Goal: Complete application form: Complete application form

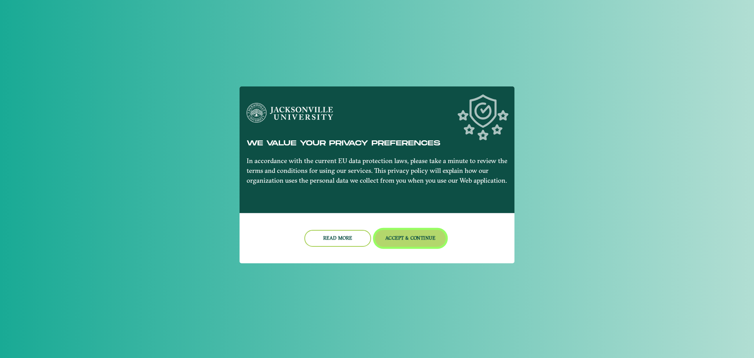
click at [421, 240] on button "Accept & Continue" at bounding box center [410, 238] width 71 height 17
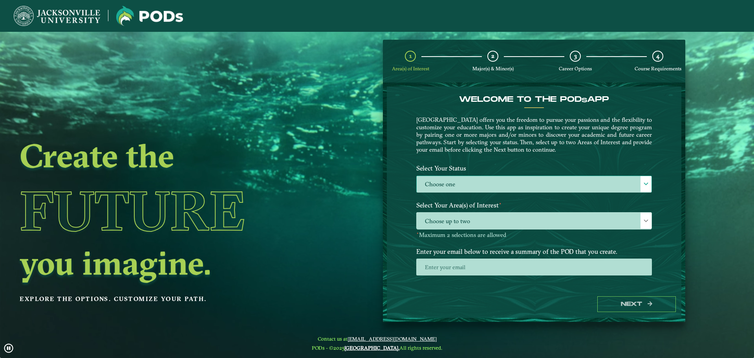
click at [471, 184] on label "Choose one" at bounding box center [533, 184] width 235 height 17
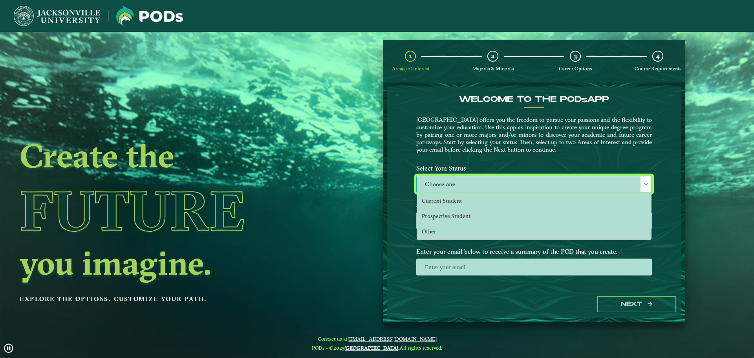
scroll to position [4, 36]
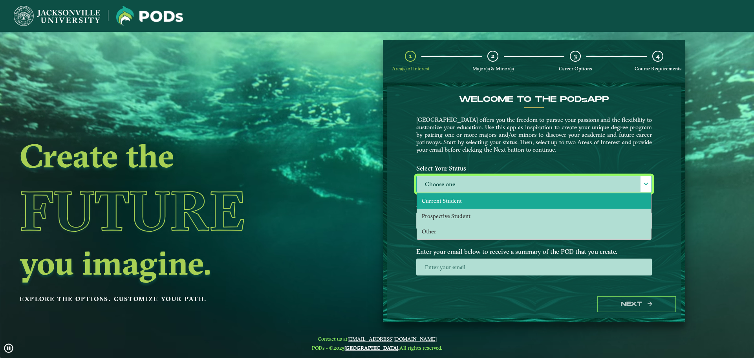
click at [457, 205] on li "Current Student" at bounding box center [534, 200] width 234 height 15
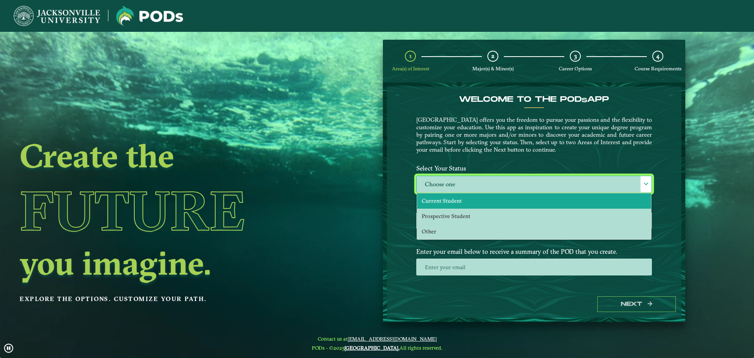
select select "[object Object]"
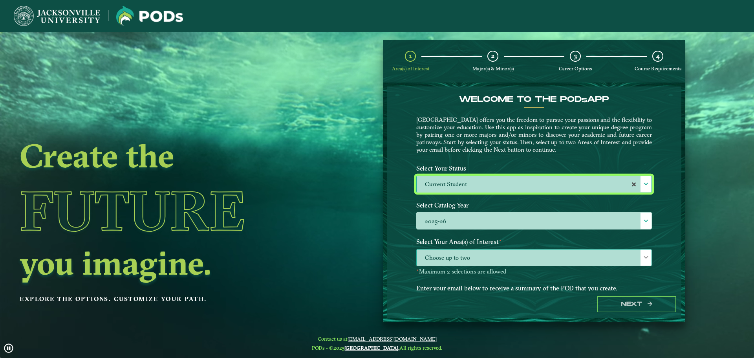
click at [582, 258] on span "Choose up to two" at bounding box center [533, 257] width 235 height 17
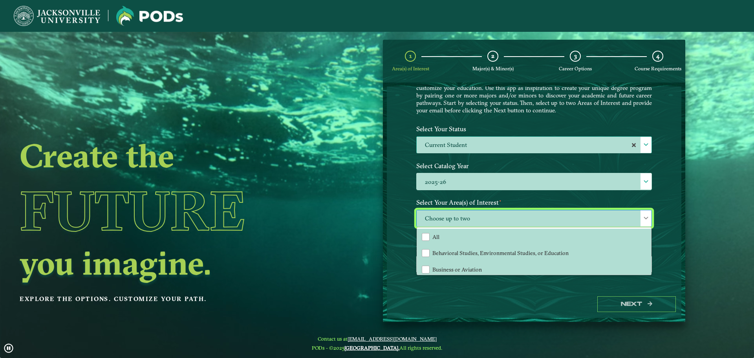
scroll to position [40, 0]
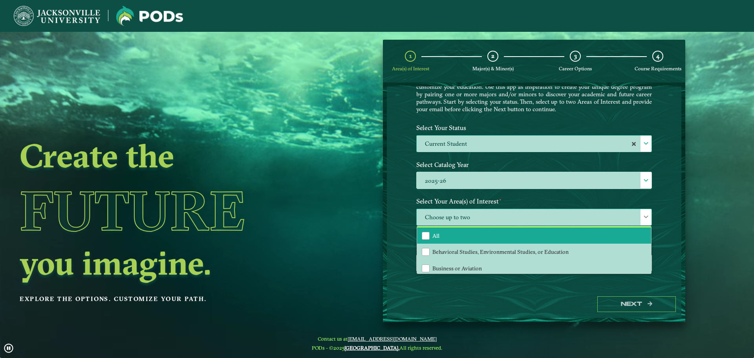
click at [473, 231] on li "All" at bounding box center [534, 235] width 234 height 16
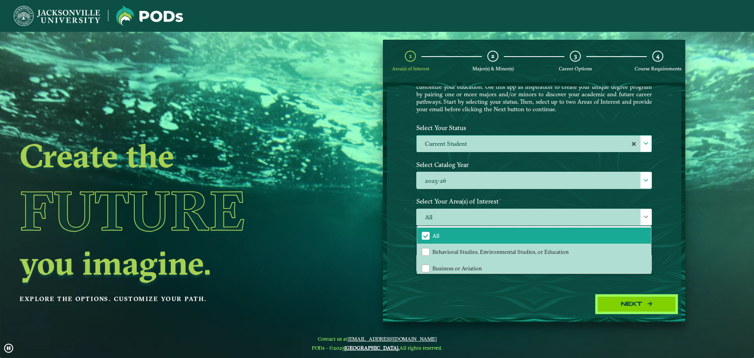
click at [650, 308] on button "Next" at bounding box center [636, 304] width 79 height 16
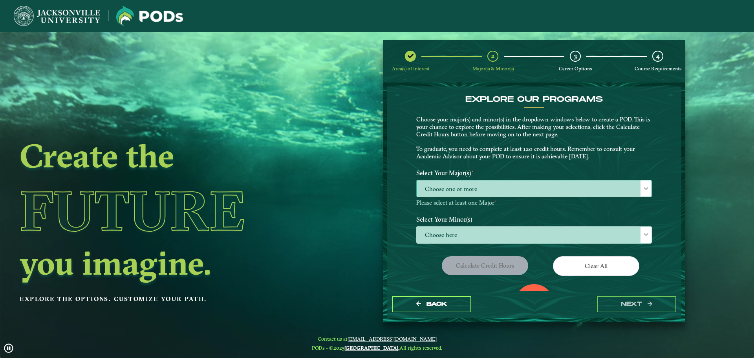
click at [553, 190] on span "Choose one or more" at bounding box center [533, 188] width 235 height 17
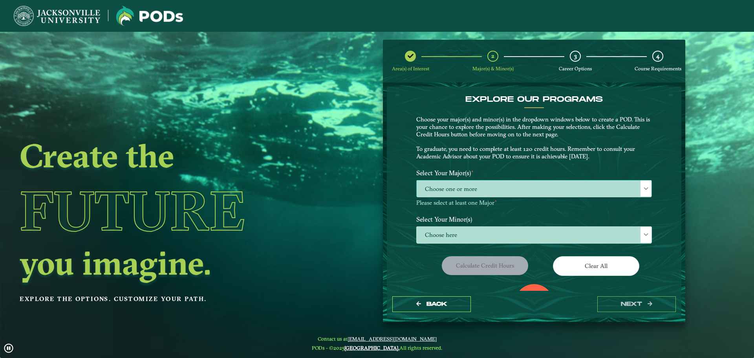
scroll to position [4, 36]
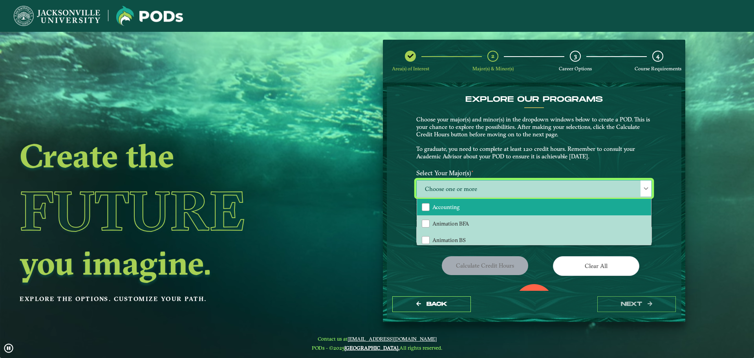
click at [503, 209] on li "Accounting" at bounding box center [534, 207] width 234 height 16
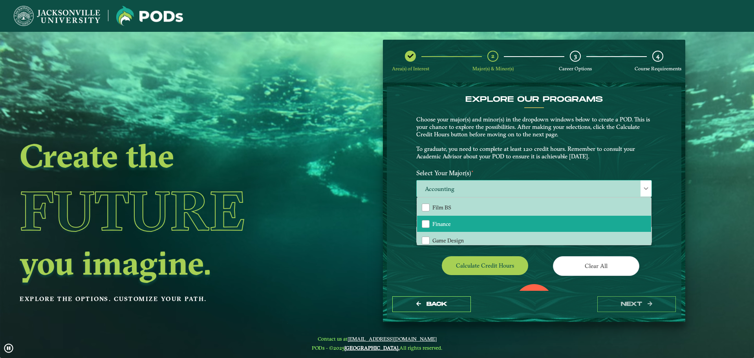
scroll to position [471, 0]
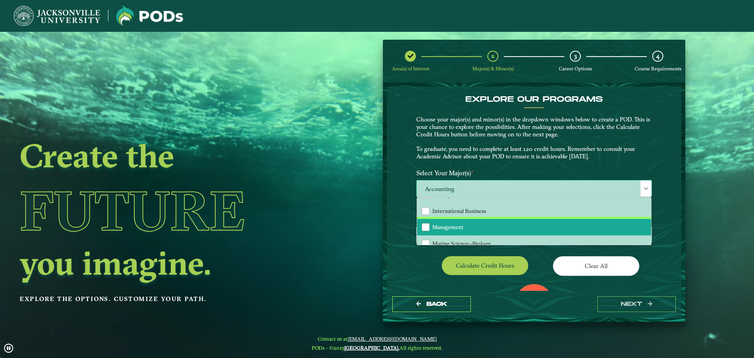
click at [482, 226] on li "Management" at bounding box center [534, 227] width 234 height 16
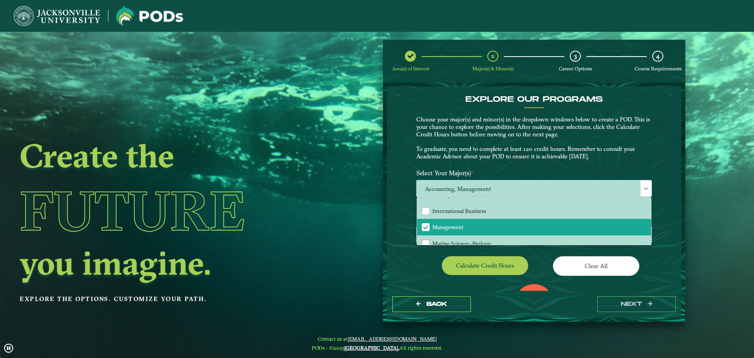
click at [661, 203] on div "EXPLORE OUR PROGRAMS Choose your major(s) and minor(s) in the dropdown windows …" at bounding box center [534, 188] width 294 height 204
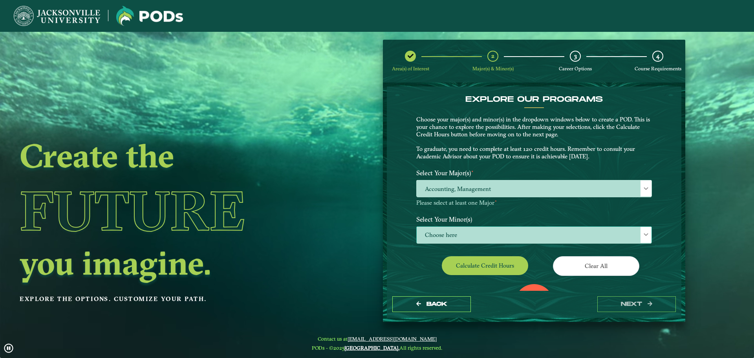
click at [457, 233] on span "Choose here" at bounding box center [533, 234] width 235 height 17
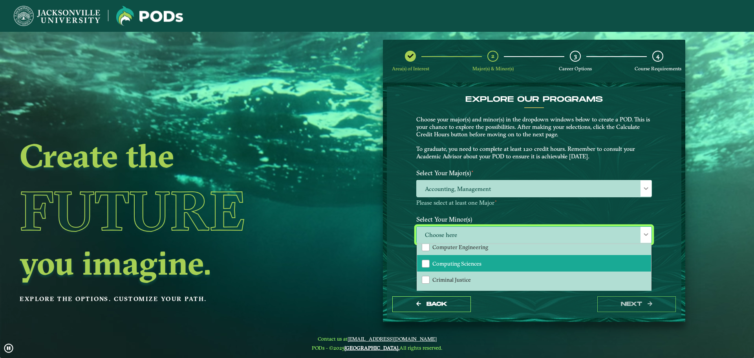
scroll to position [275, 0]
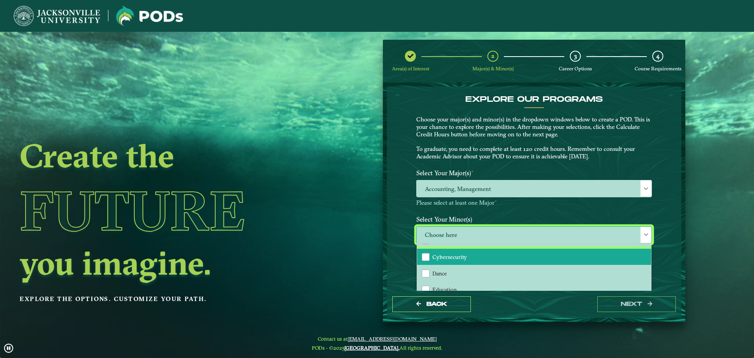
click at [468, 260] on li "Cybersecurity" at bounding box center [534, 256] width 234 height 16
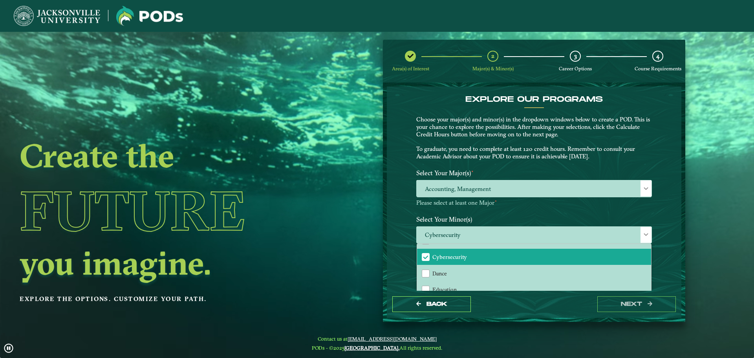
click at [661, 207] on div "EXPLORE OUR PROGRAMS Choose your major(s) and minor(s) in the dropdown windows …" at bounding box center [534, 188] width 294 height 204
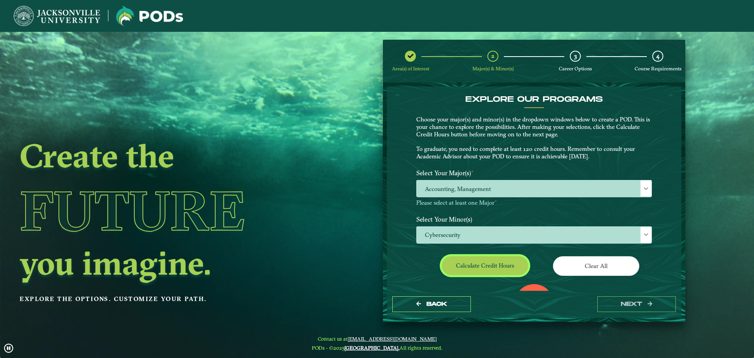
click at [500, 267] on button "Calculate credit hours" at bounding box center [485, 265] width 86 height 18
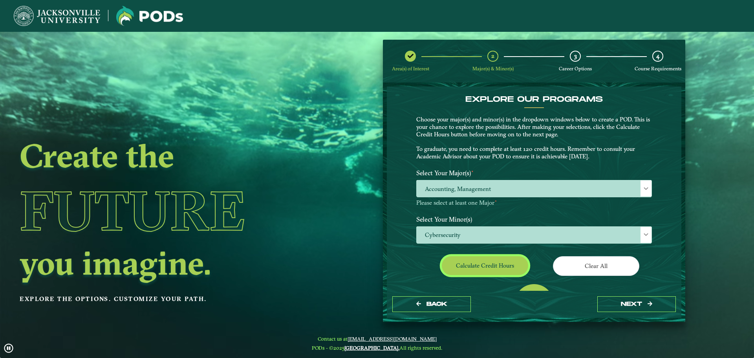
scroll to position [45, 0]
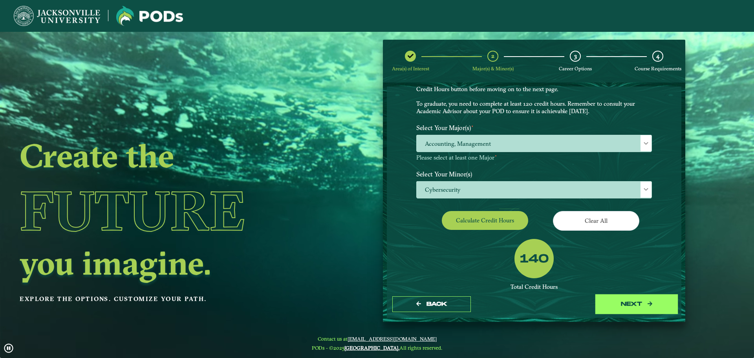
click at [652, 306] on icon "button" at bounding box center [649, 303] width 5 height 5
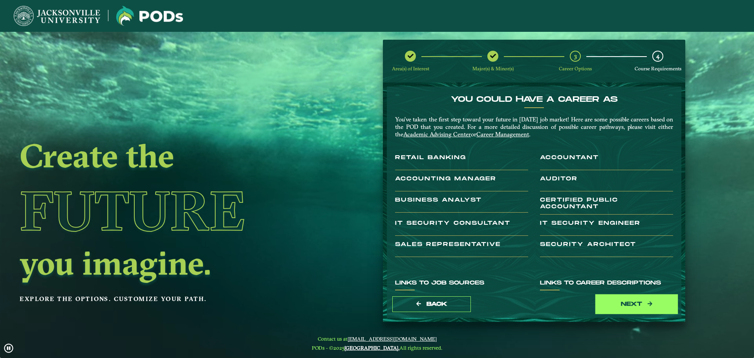
click at [652, 306] on icon "submit" at bounding box center [649, 303] width 5 height 5
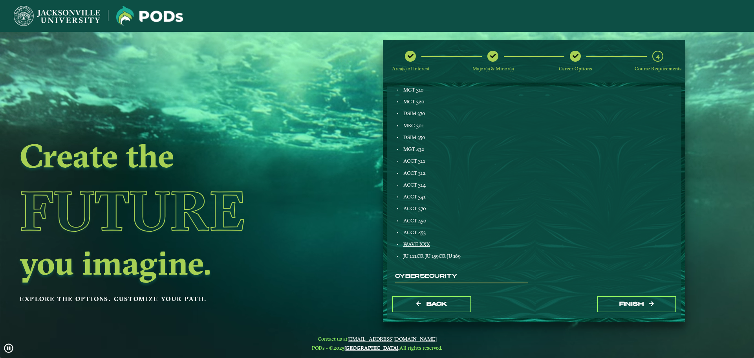
scroll to position [449, 0]
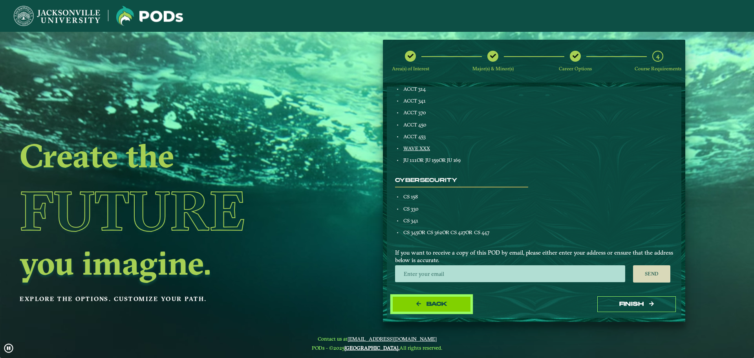
click at [436, 308] on button "Back" at bounding box center [431, 304] width 79 height 16
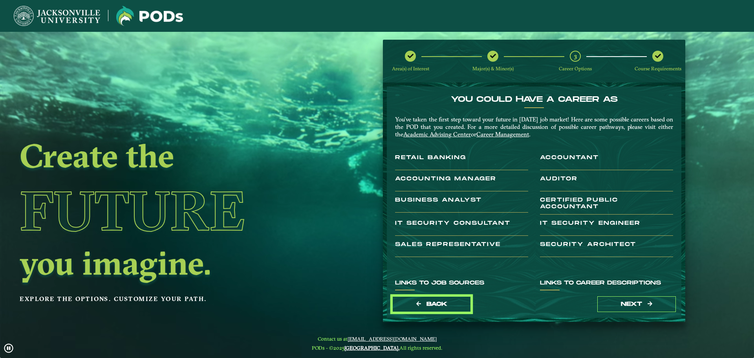
click at [436, 308] on button "Back" at bounding box center [431, 304] width 79 height 16
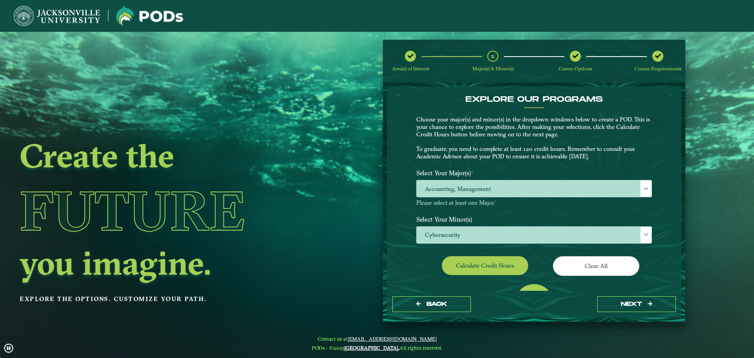
scroll to position [97, 0]
